Goal: Transaction & Acquisition: Obtain resource

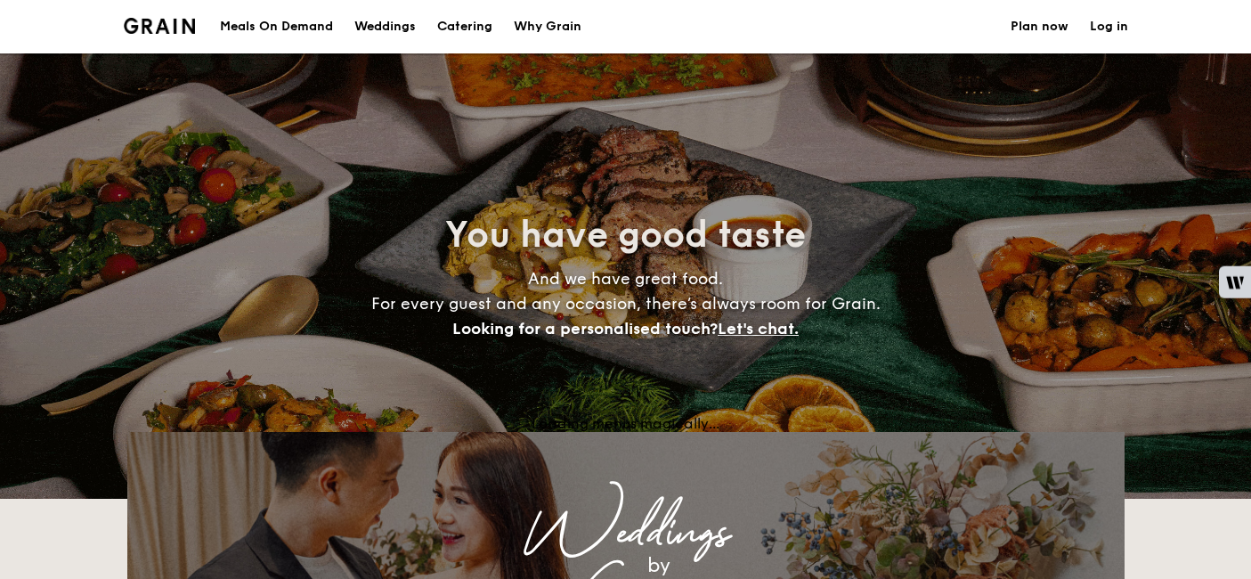
select select
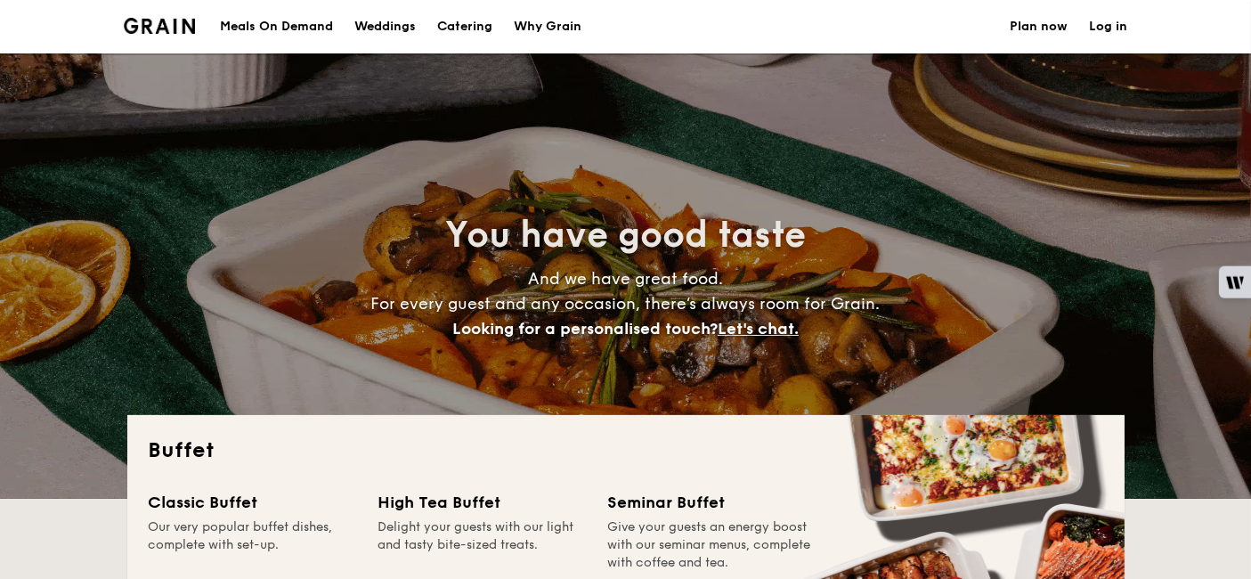
scroll to position [297, 0]
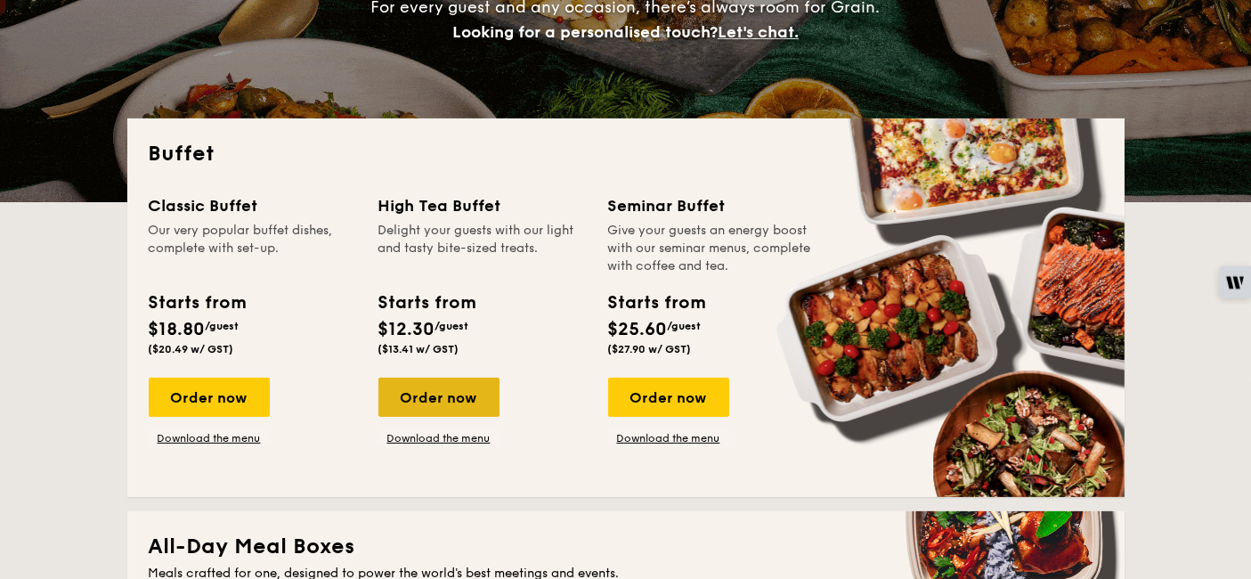
click at [446, 398] on div "Order now" at bounding box center [438, 397] width 121 height 39
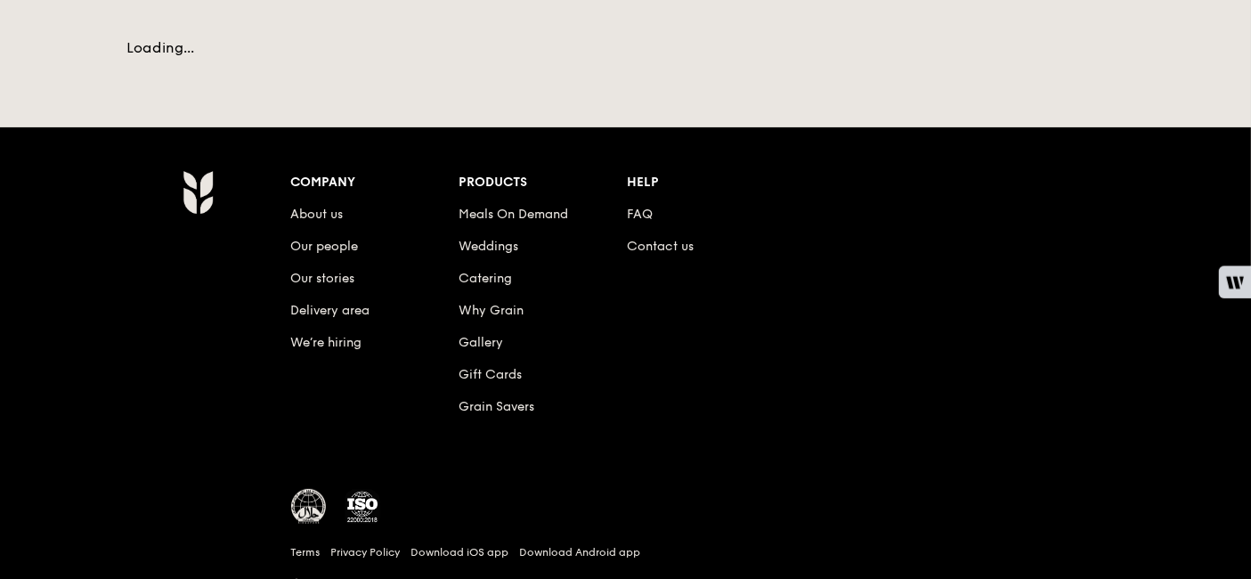
scroll to position [198, 0]
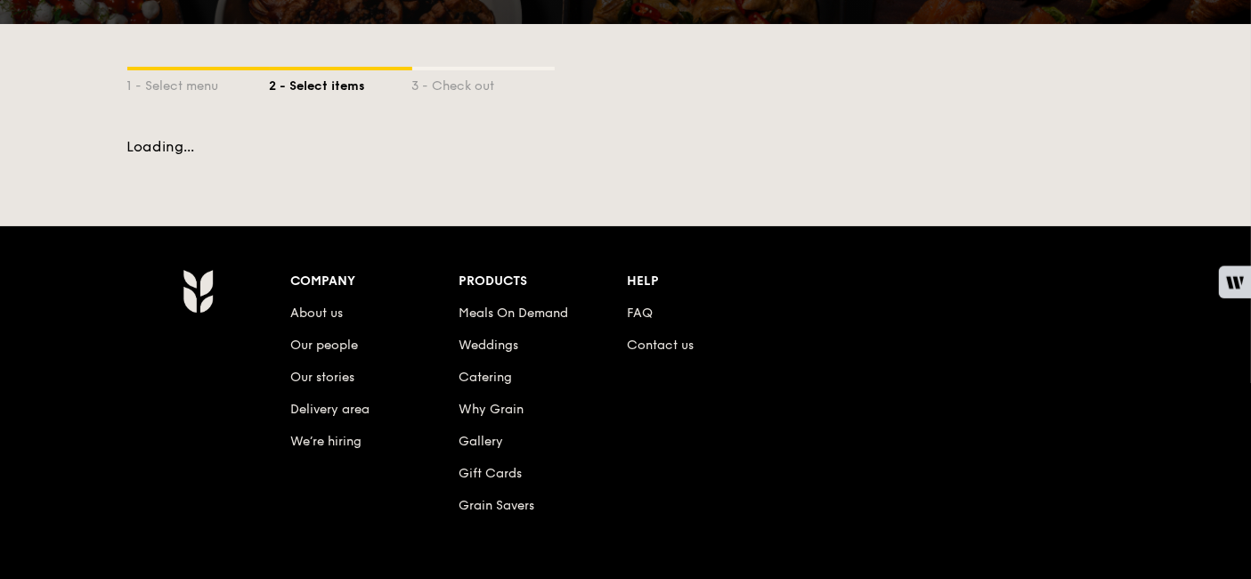
select select
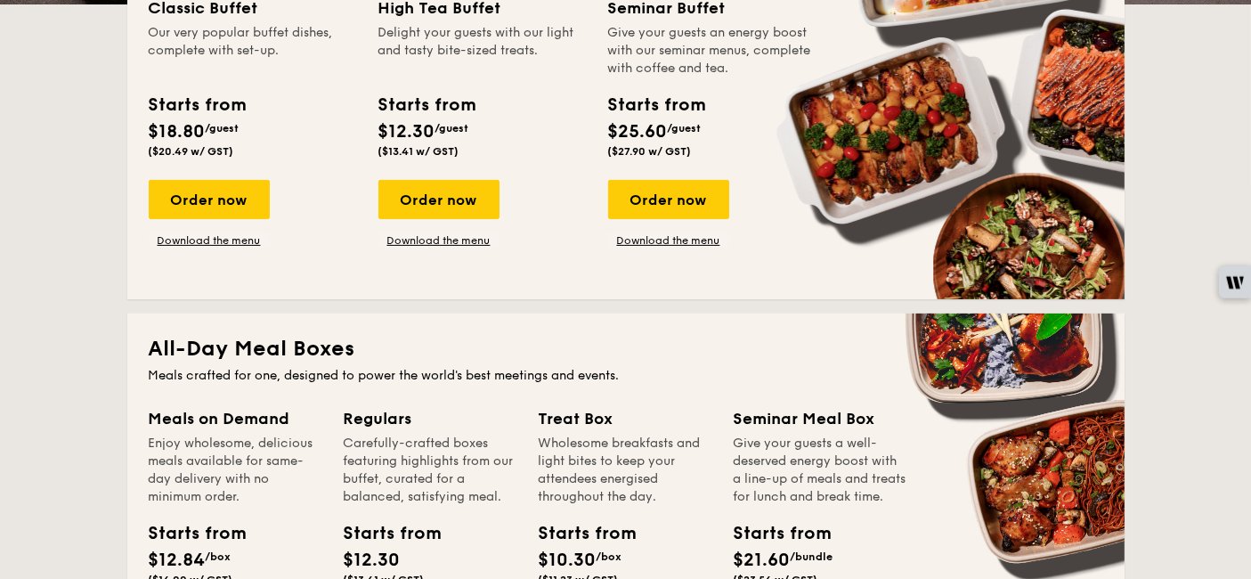
scroll to position [395, 0]
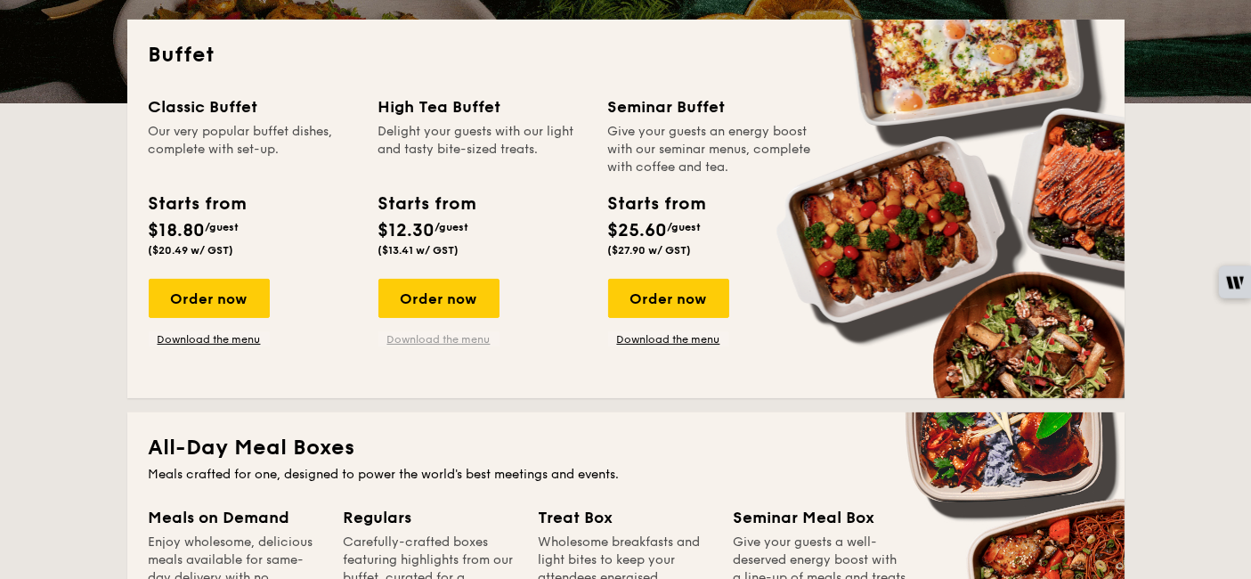
click at [431, 345] on link "Download the menu" at bounding box center [438, 339] width 121 height 14
